Goal: Information Seeking & Learning: Learn about a topic

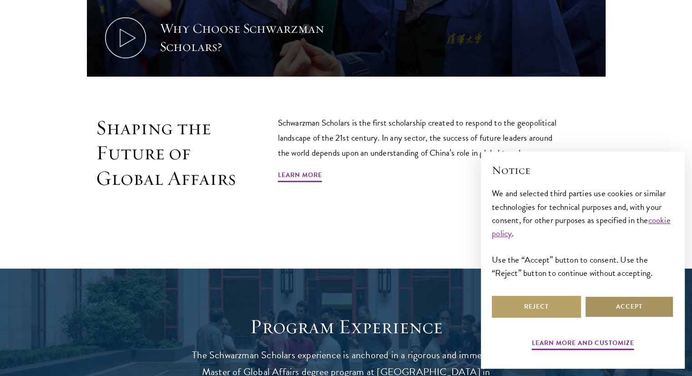
click at [628, 297] on button "Accept" at bounding box center [629, 307] width 89 height 22
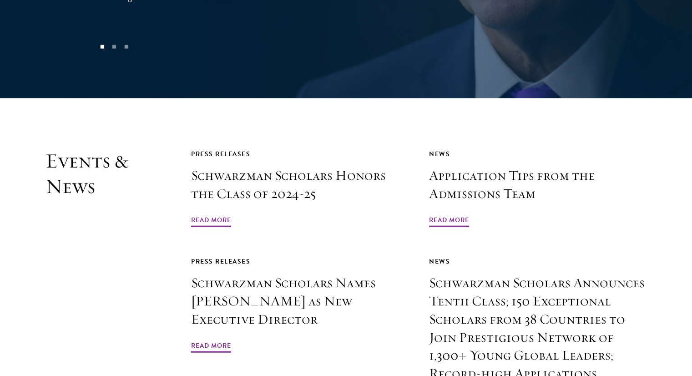
scroll to position [2087, 0]
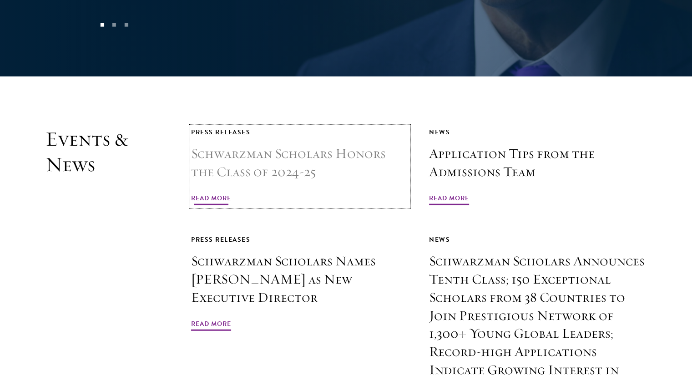
click at [270, 165] on link "Press Releases Schwarzman Scholars Honors the Class of 2024-25 Read More" at bounding box center [299, 166] width 217 height 80
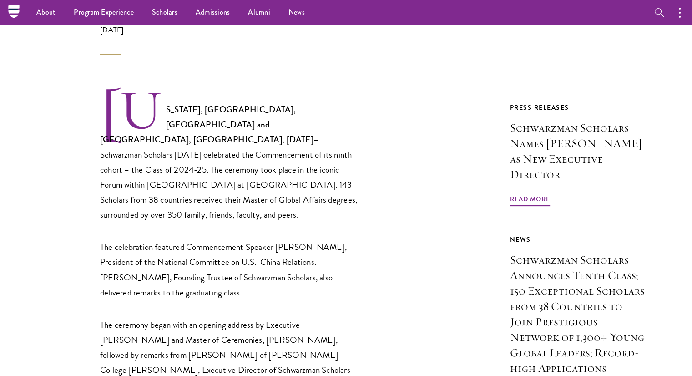
scroll to position [259, 0]
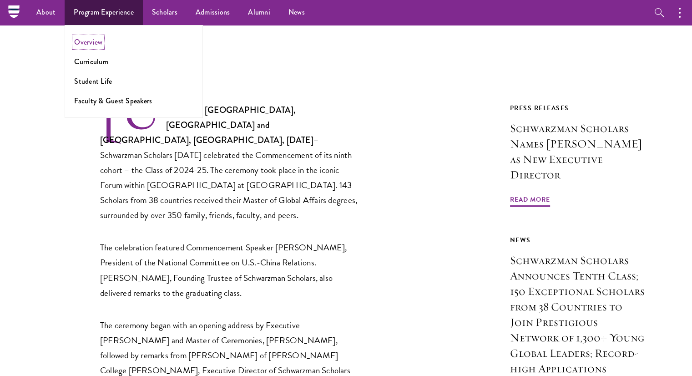
click at [96, 44] on link "Overview" at bounding box center [88, 42] width 28 height 10
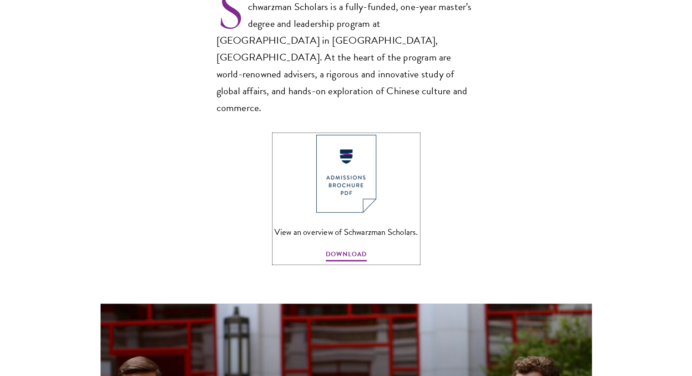
click at [340, 153] on img at bounding box center [346, 174] width 60 height 78
